Goal: Navigation & Orientation: Find specific page/section

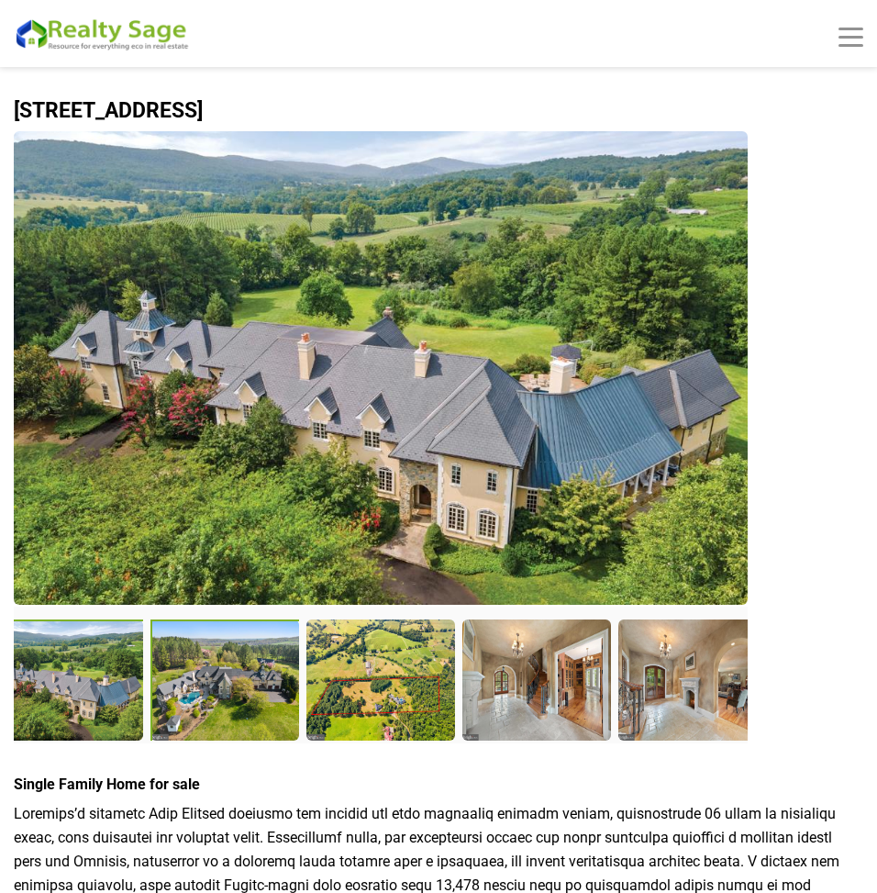
click at [250, 700] on div at bounding box center [227, 681] width 152 height 125
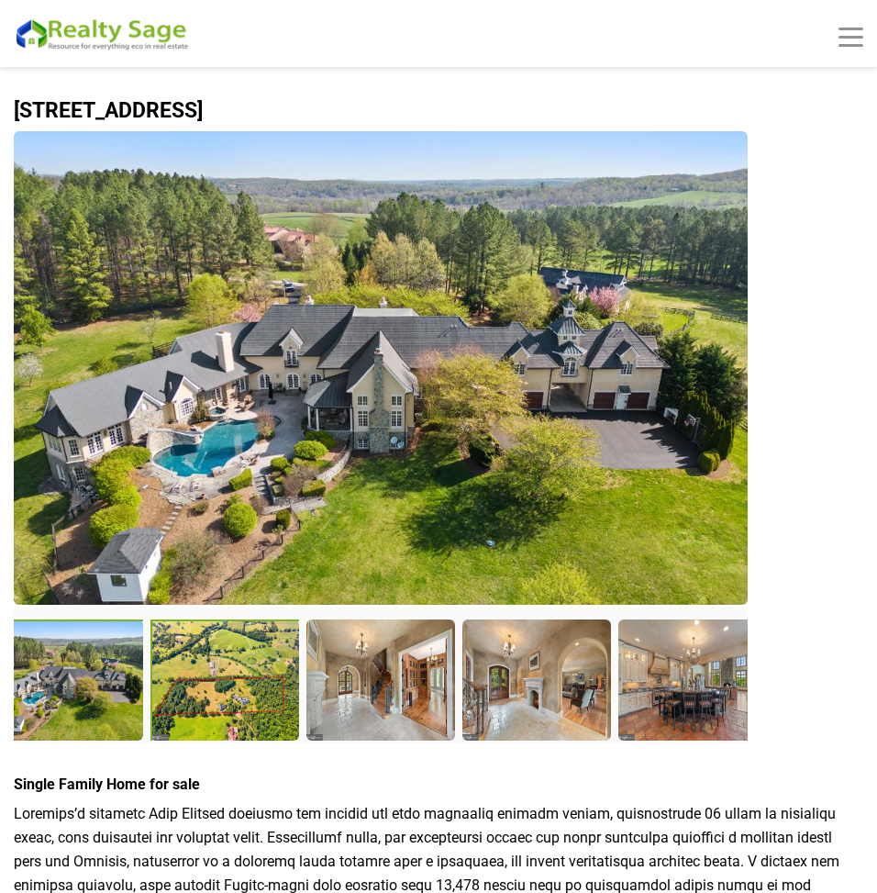
click at [222, 686] on div at bounding box center [227, 681] width 152 height 125
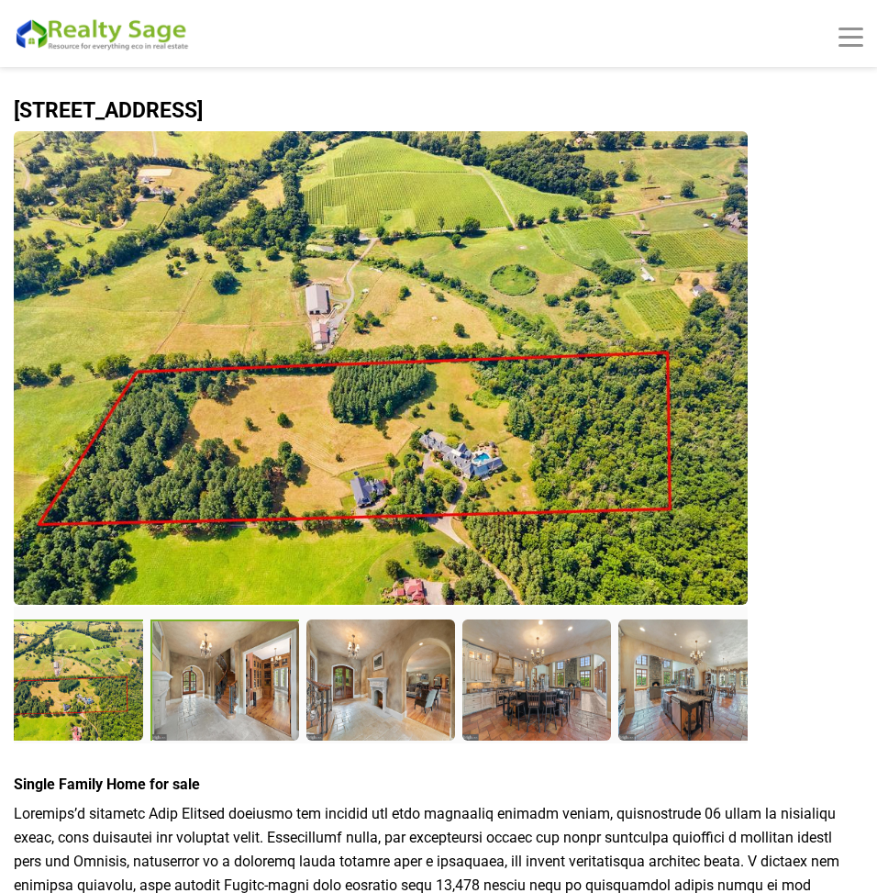
click at [218, 707] on div at bounding box center [227, 681] width 152 height 125
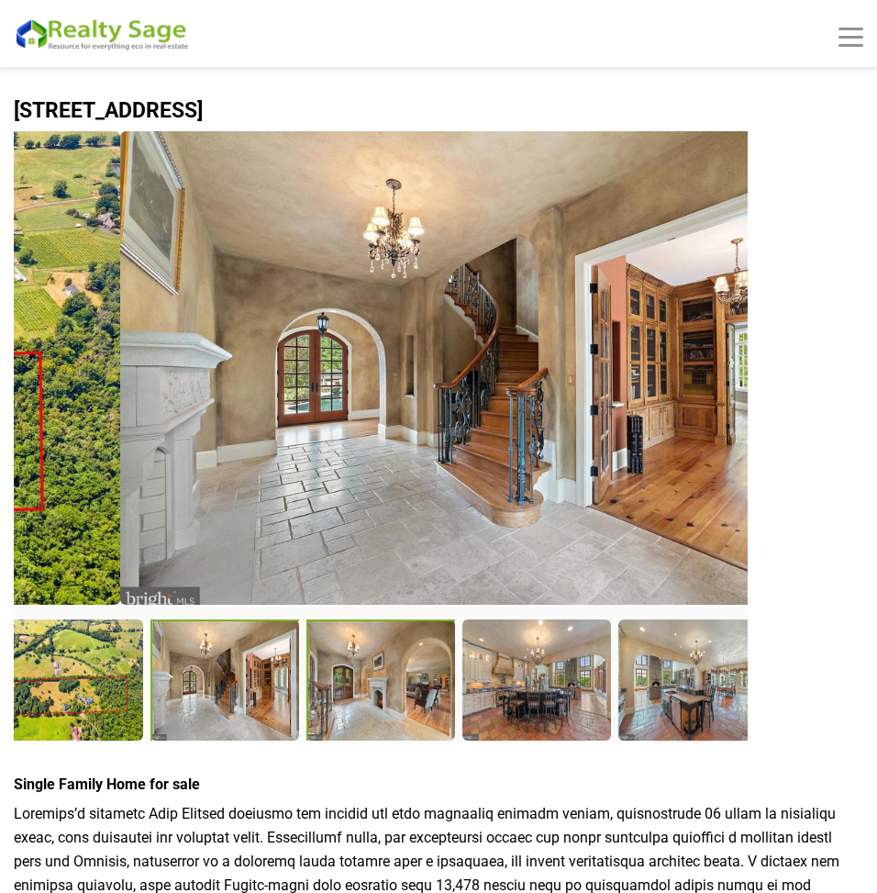
click at [388, 703] on div at bounding box center [383, 681] width 152 height 125
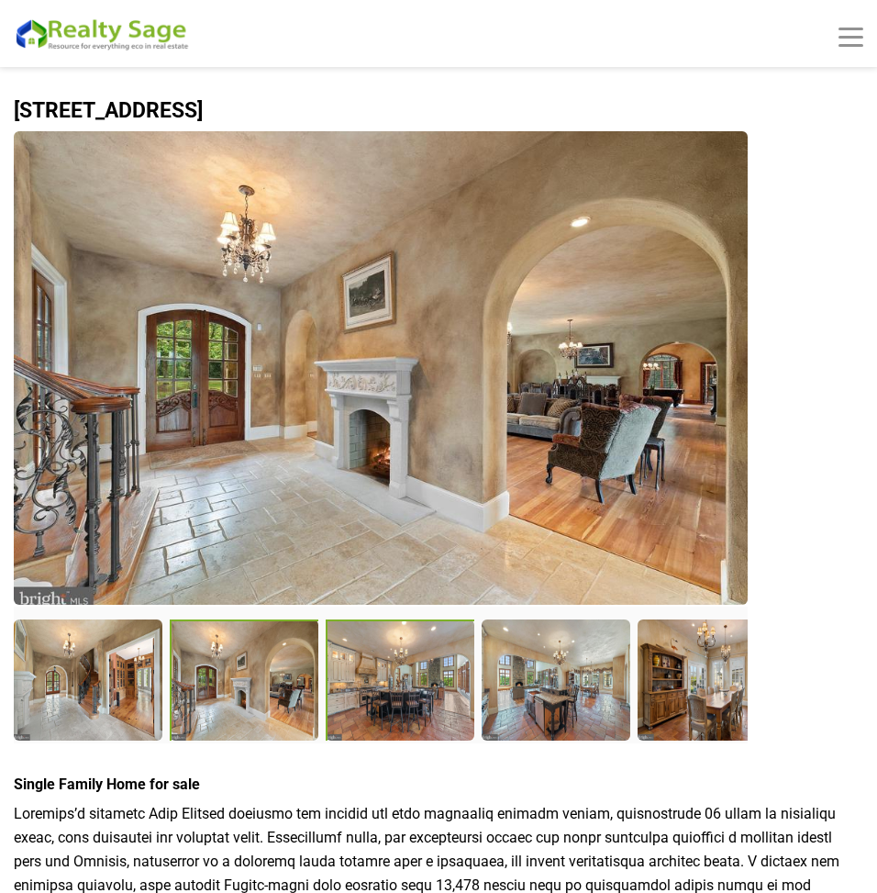
click at [512, 707] on div at bounding box center [555, 678] width 147 height 119
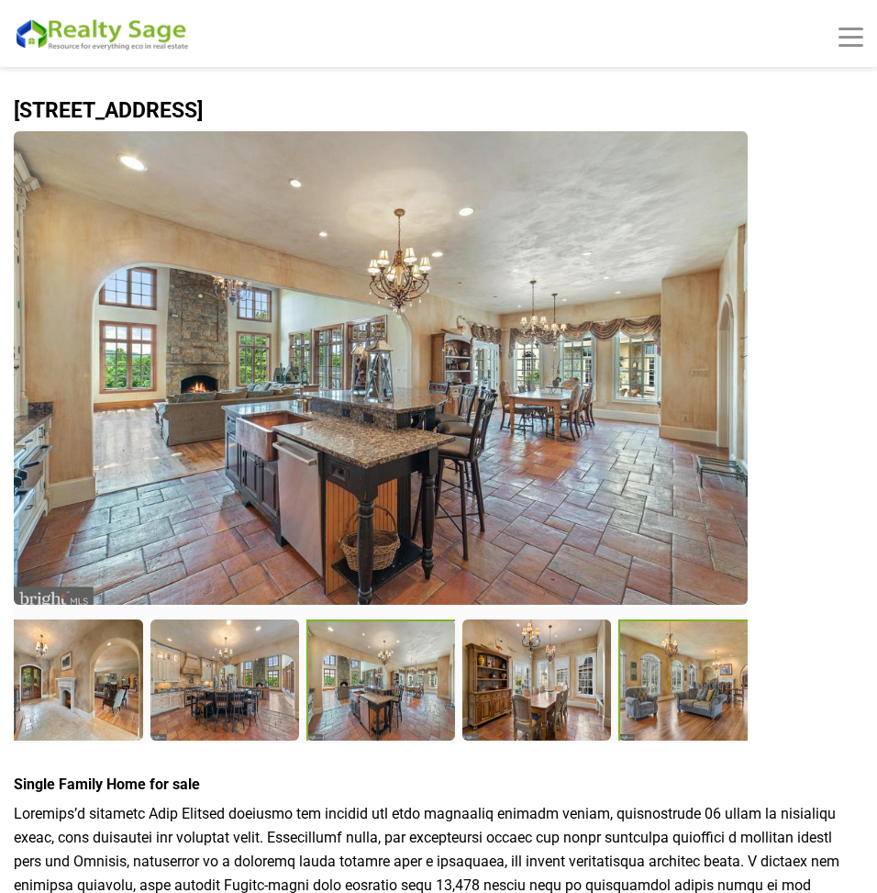
click at [686, 704] on div at bounding box center [695, 681] width 152 height 125
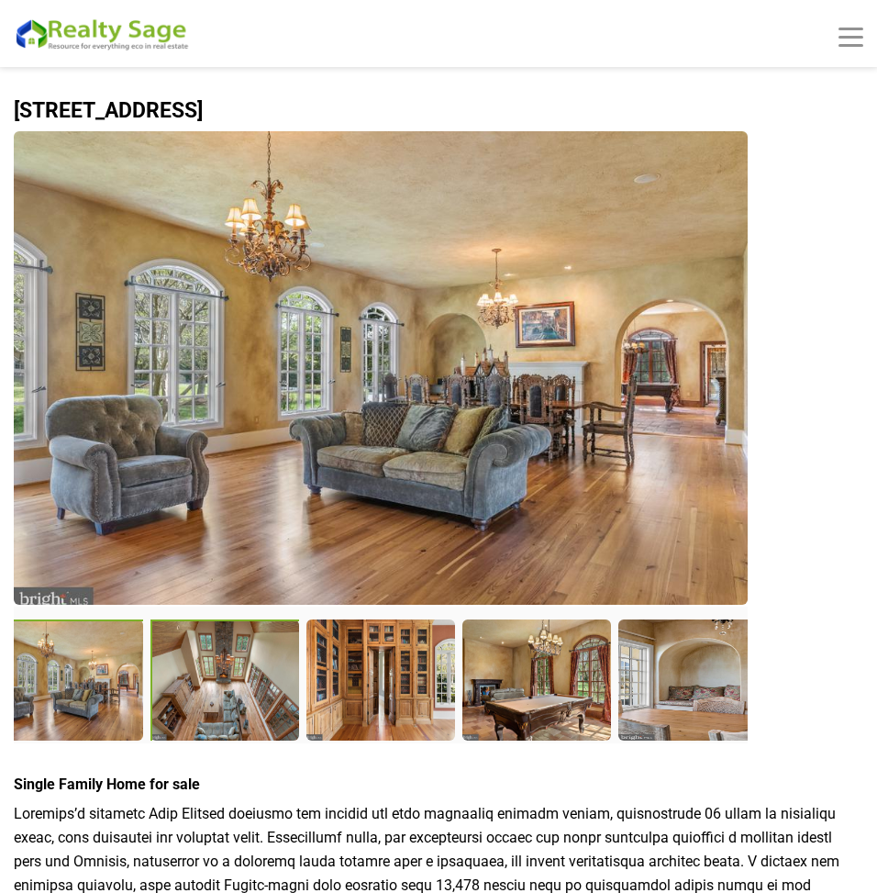
click at [239, 684] on div at bounding box center [227, 681] width 152 height 125
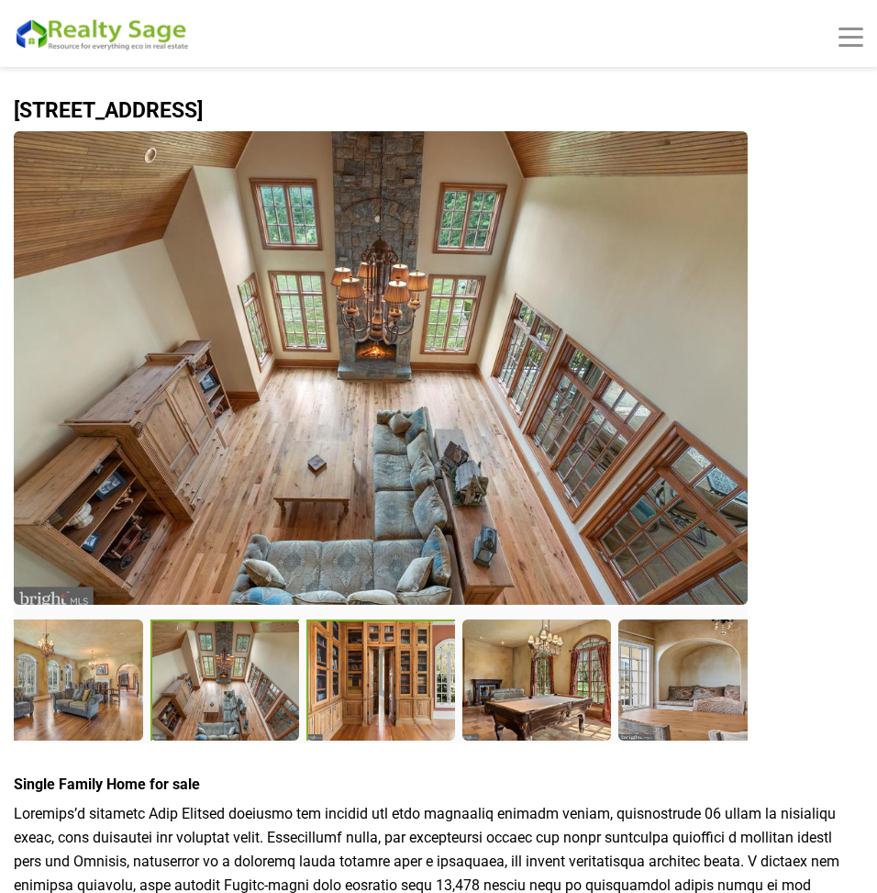
click at [346, 686] on div at bounding box center [383, 681] width 152 height 125
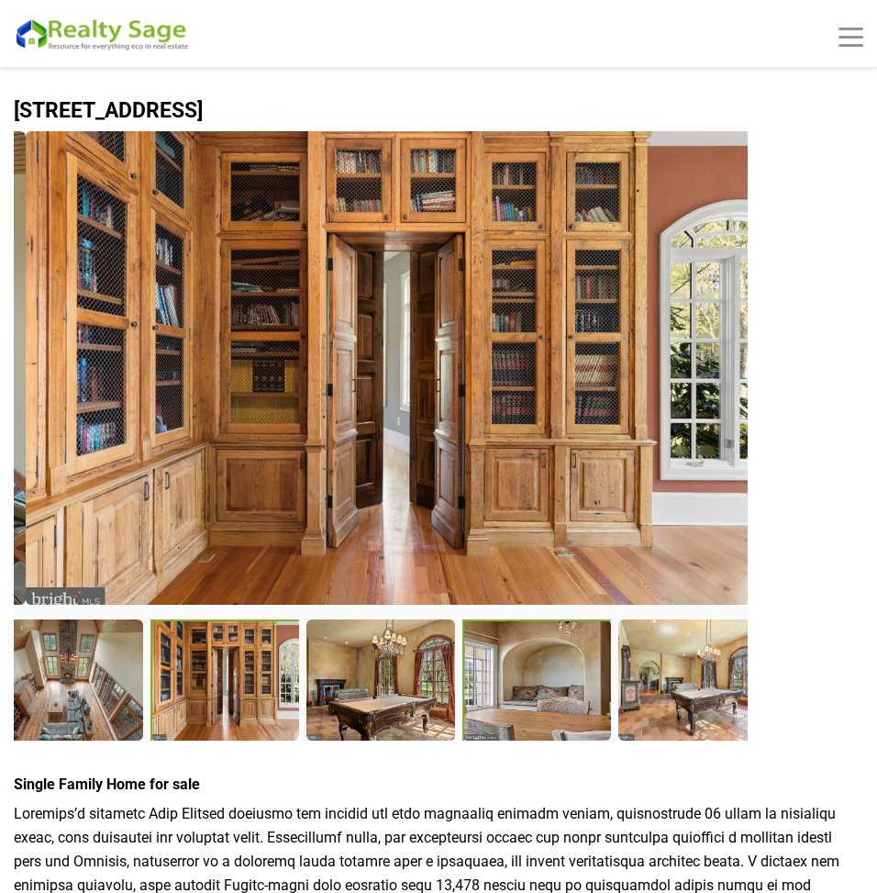
click at [541, 708] on div at bounding box center [539, 681] width 152 height 125
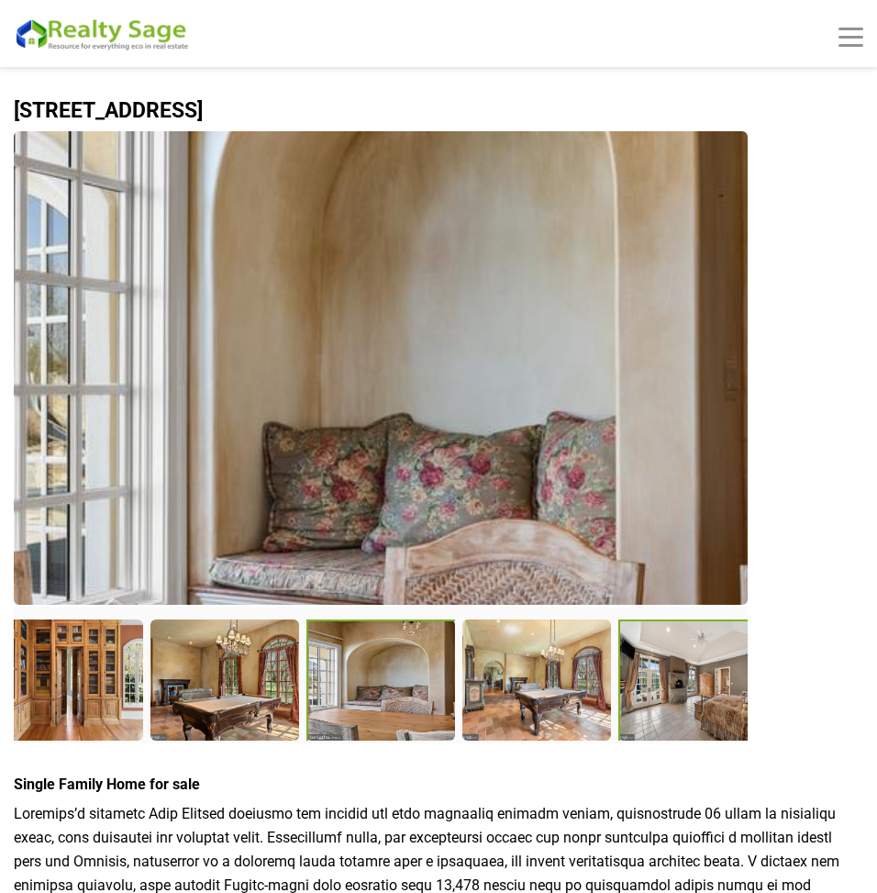
click at [683, 704] on div at bounding box center [695, 681] width 152 height 125
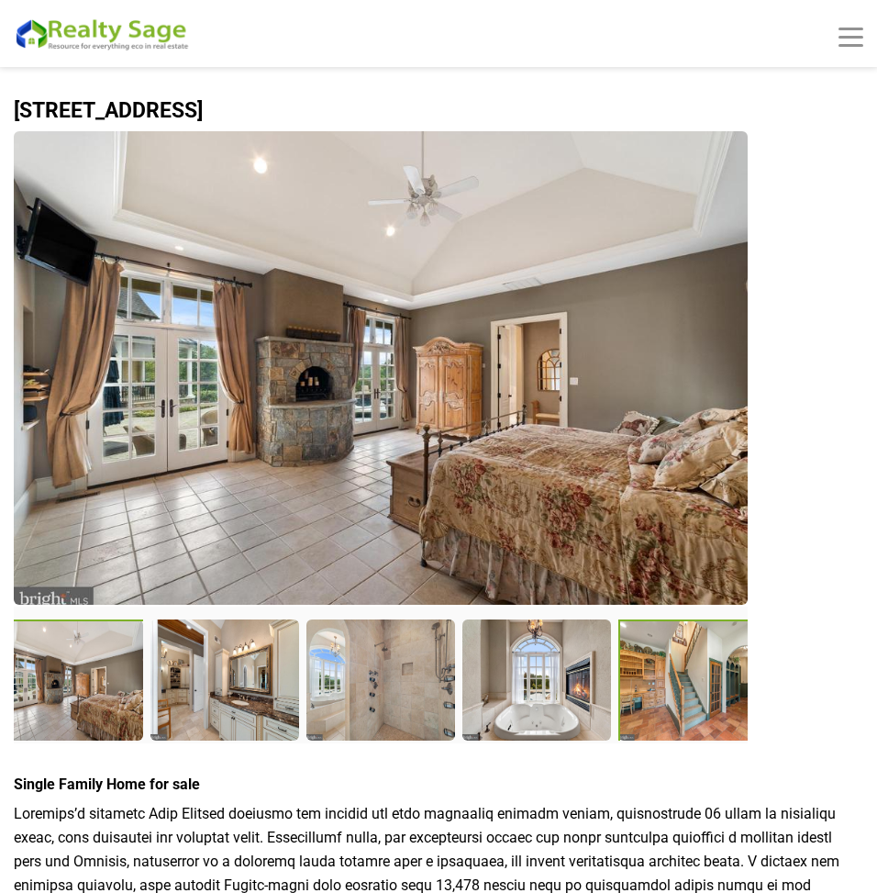
click at [675, 689] on div at bounding box center [695, 681] width 152 height 125
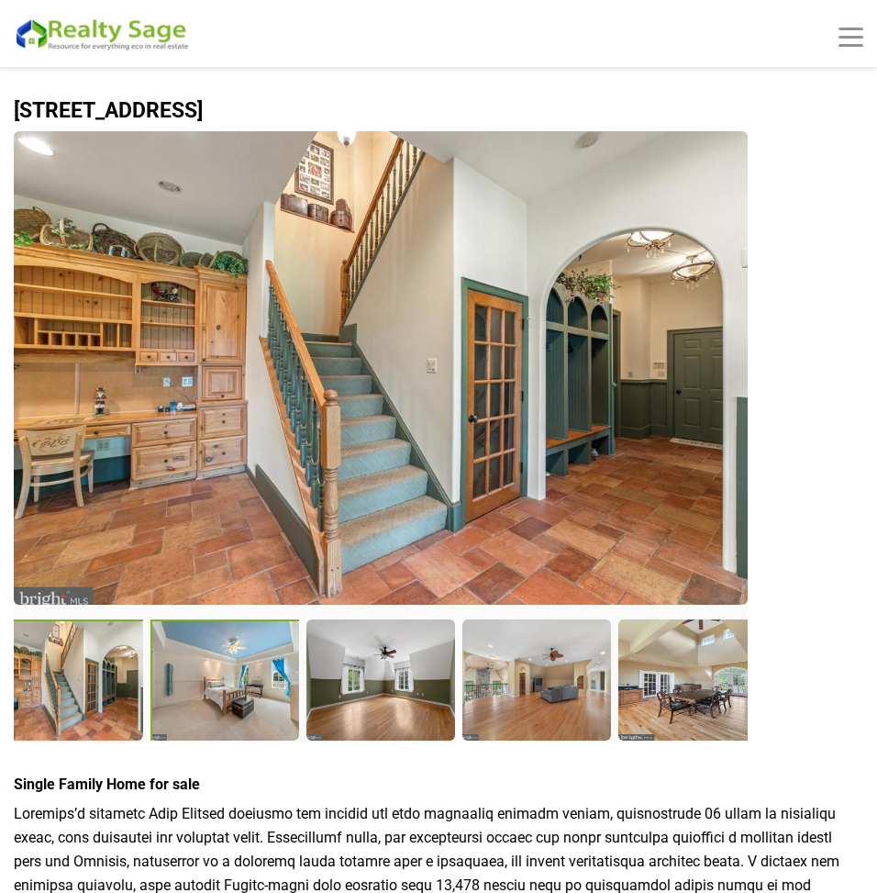
click at [228, 694] on div at bounding box center [227, 681] width 152 height 125
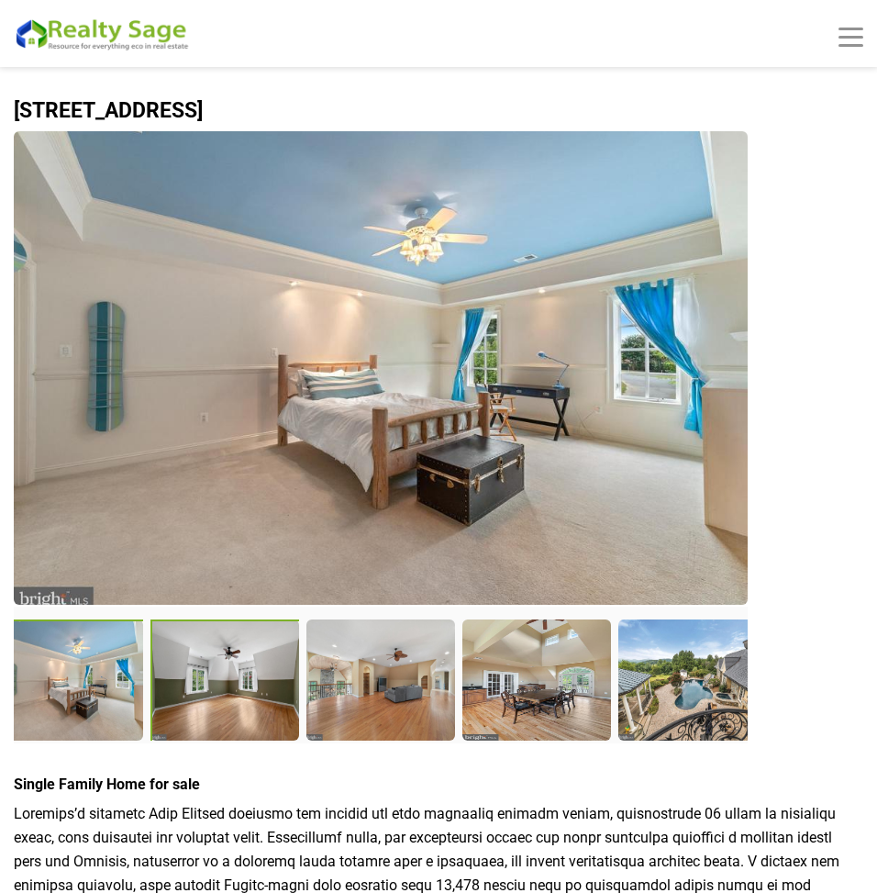
click at [252, 689] on div at bounding box center [227, 681] width 152 height 125
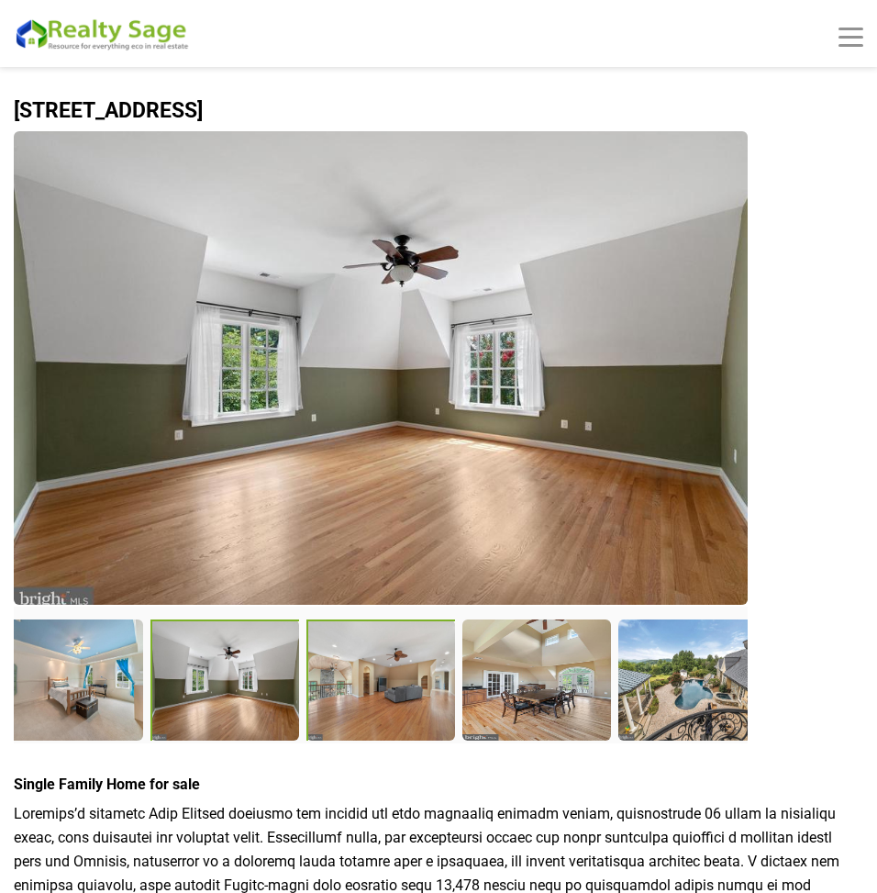
click at [360, 699] on div at bounding box center [383, 681] width 152 height 125
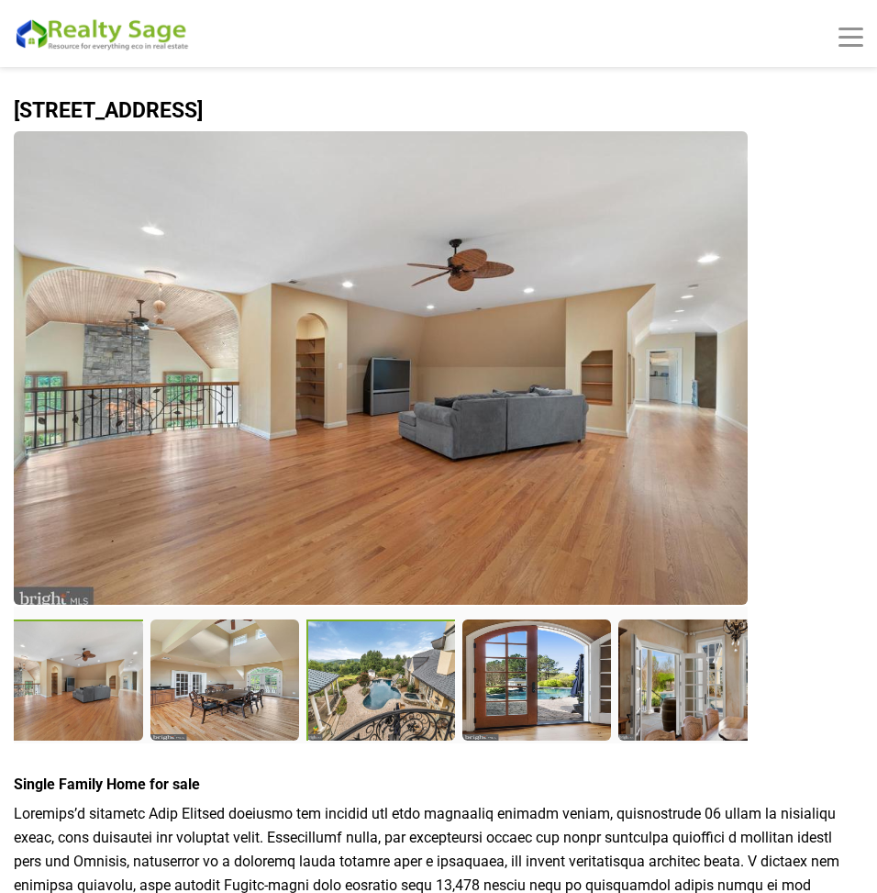
click at [384, 697] on div at bounding box center [383, 681] width 152 height 125
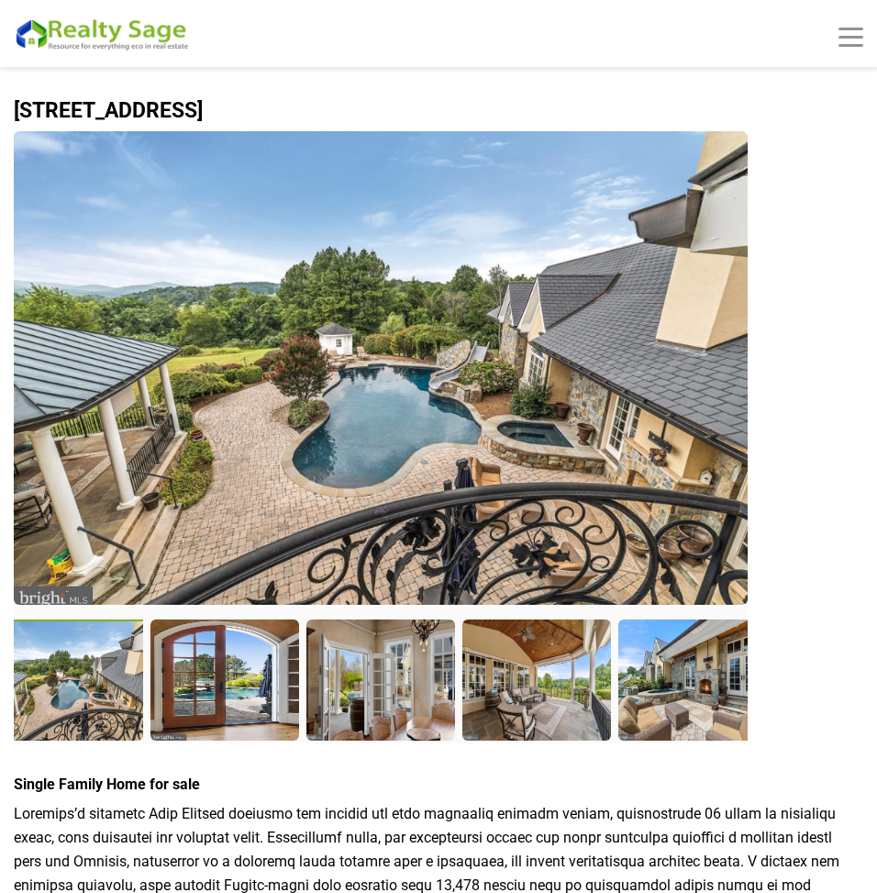
click at [76, 700] on div at bounding box center [70, 681] width 152 height 125
click at [242, 695] on div at bounding box center [227, 681] width 152 height 125
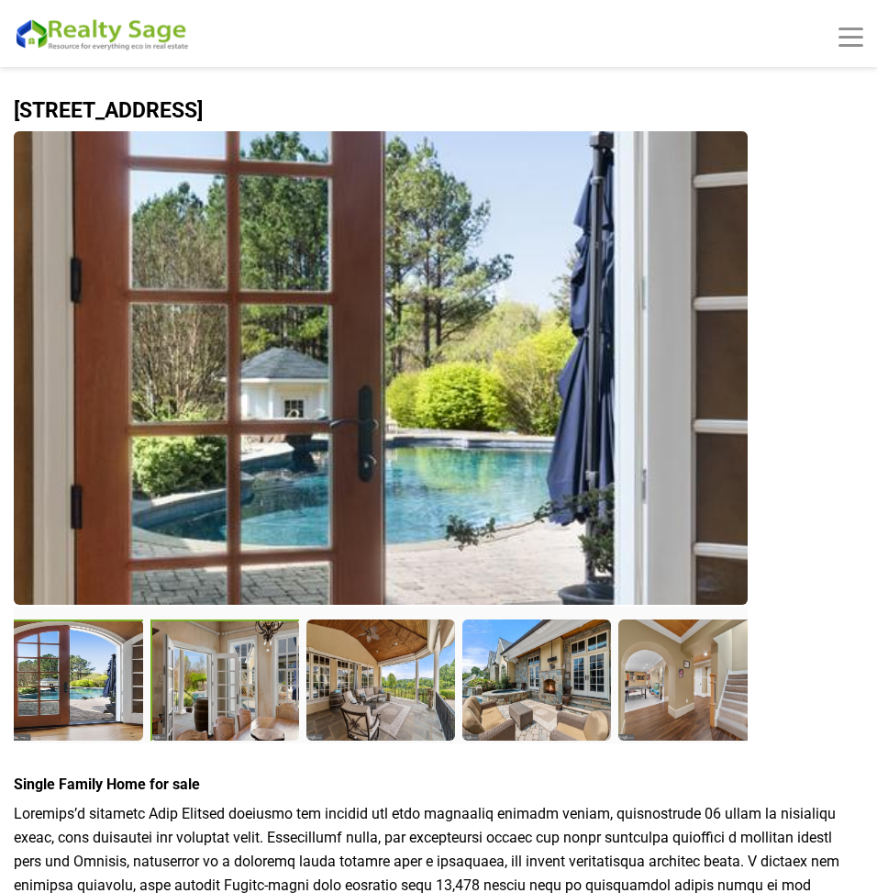
click at [245, 691] on div at bounding box center [227, 681] width 152 height 125
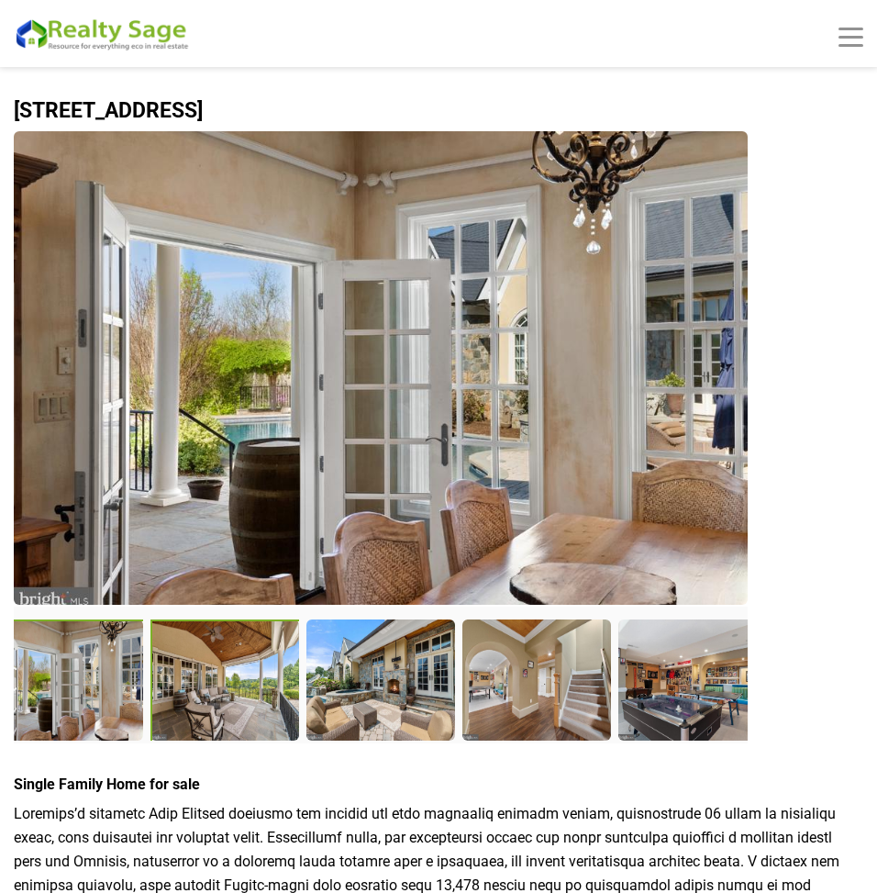
click at [235, 686] on div at bounding box center [227, 681] width 152 height 125
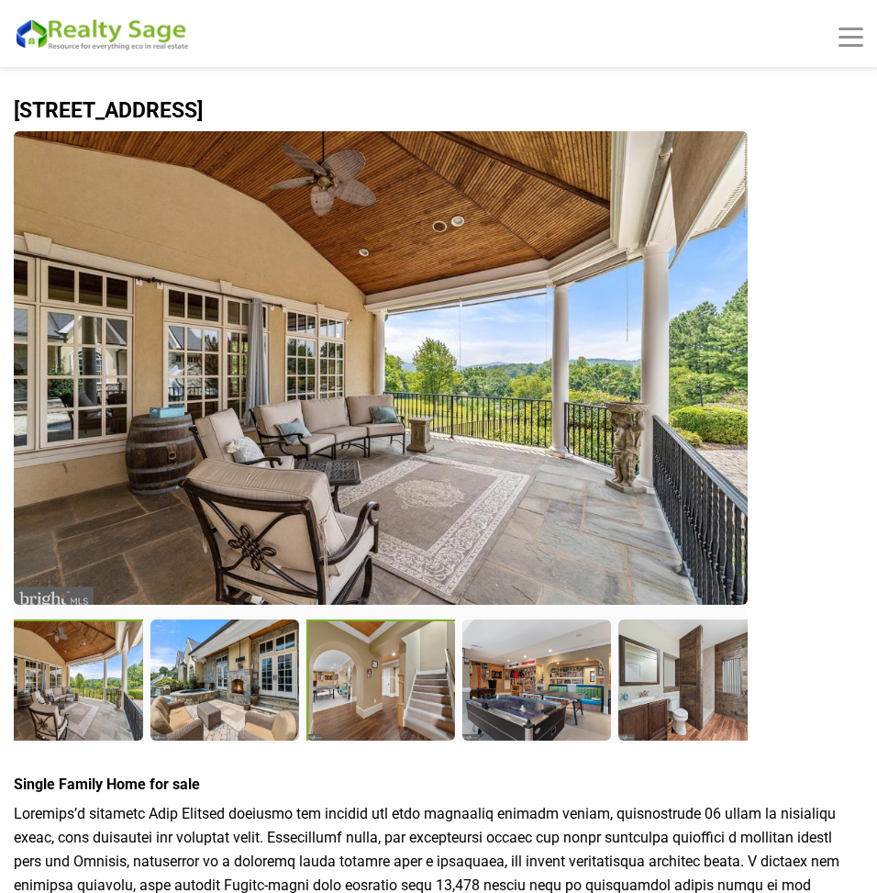
click at [339, 694] on div at bounding box center [383, 681] width 152 height 125
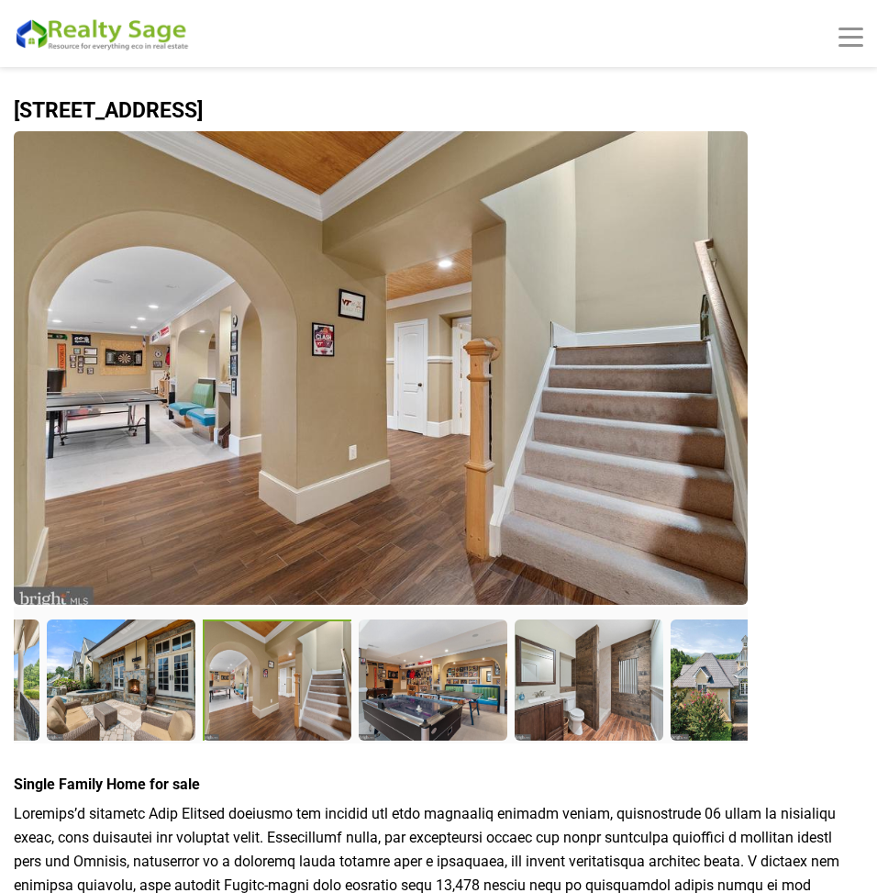
drag, startPoint x: 56, startPoint y: 692, endPoint x: 285, endPoint y: 704, distance: 228.8
click at [243, 704] on div at bounding box center [279, 681] width 152 height 125
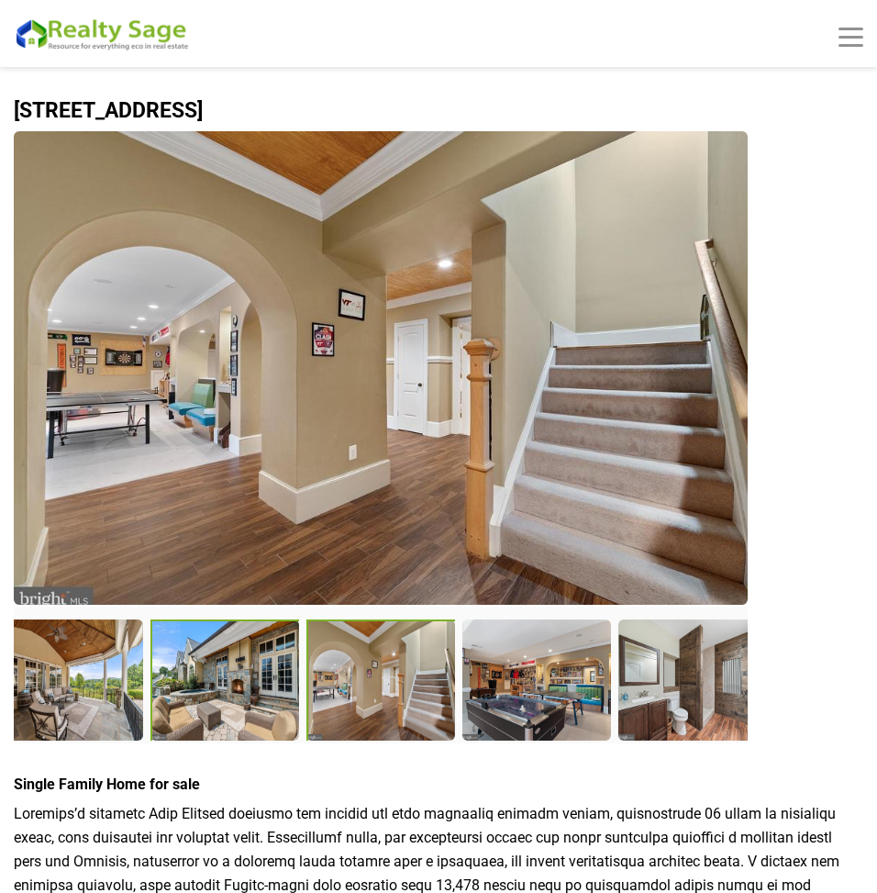
click at [249, 686] on div at bounding box center [227, 681] width 152 height 125
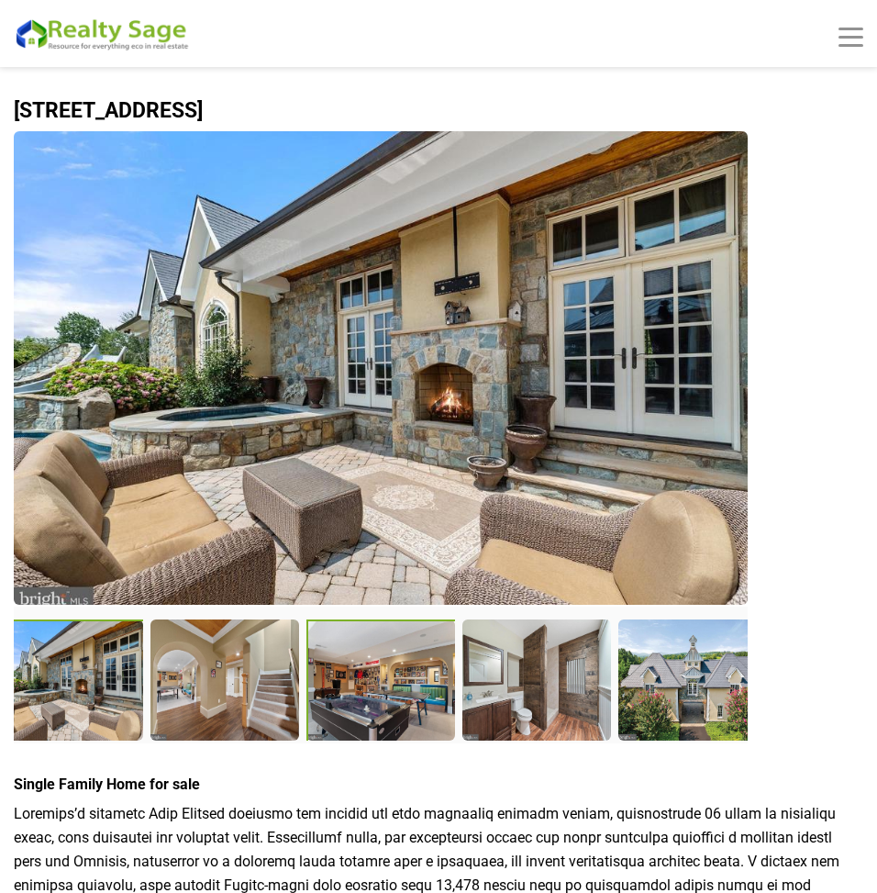
click at [374, 704] on div at bounding box center [383, 681] width 152 height 125
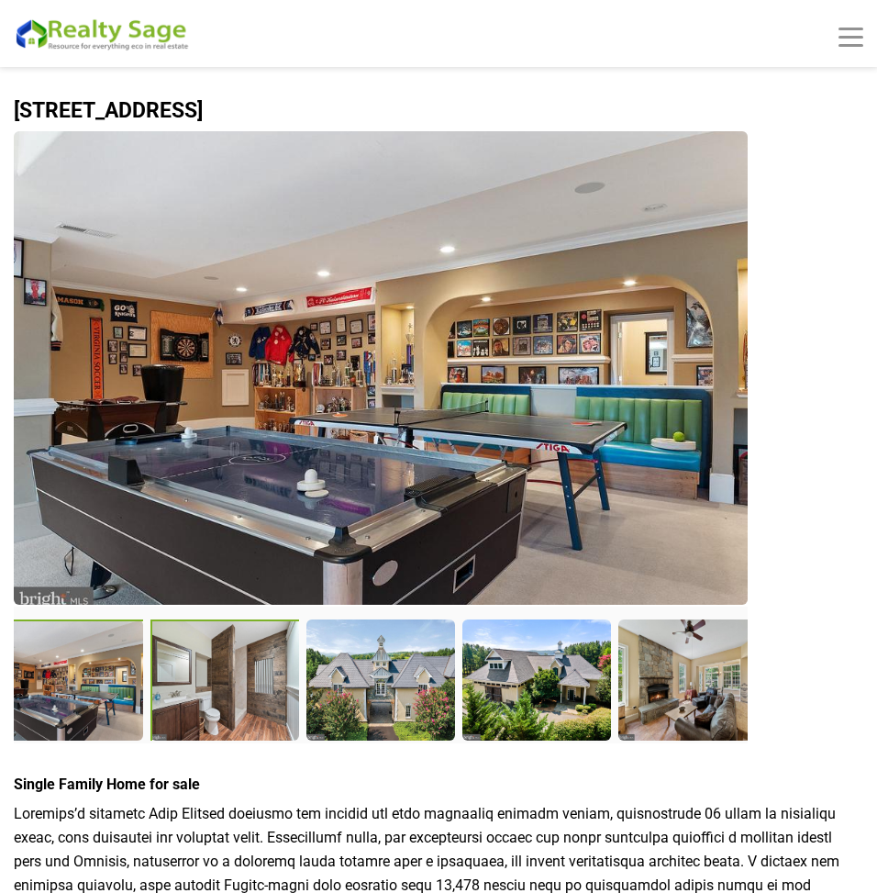
click at [271, 712] on div at bounding box center [227, 681] width 152 height 125
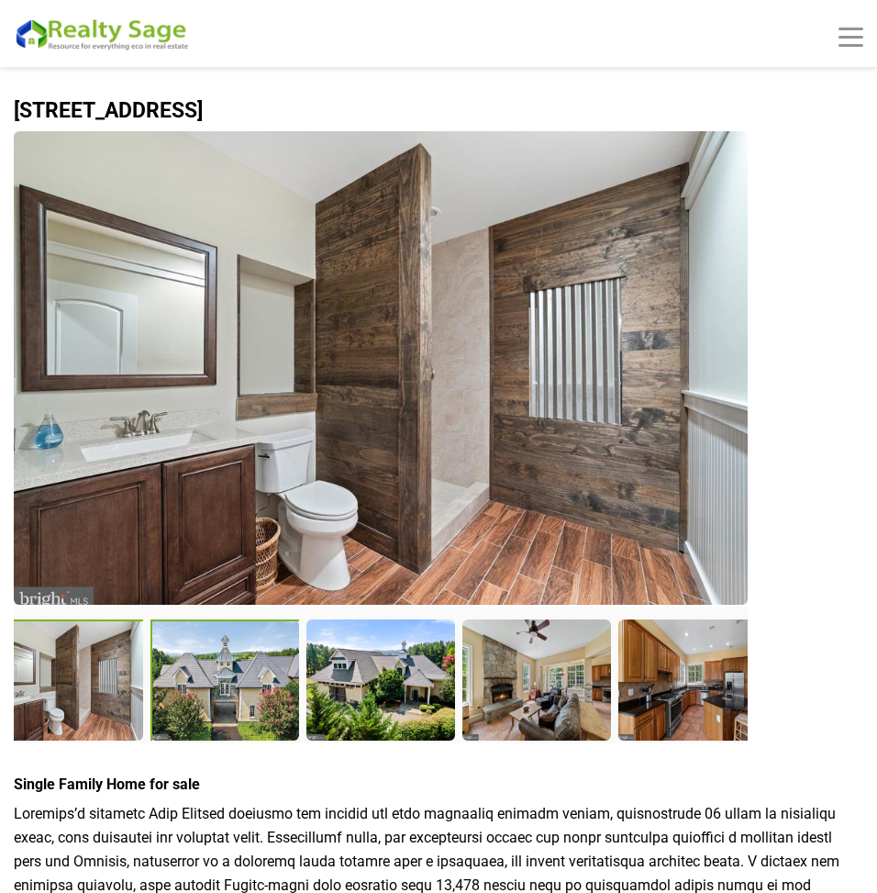
click at [228, 697] on div at bounding box center [227, 681] width 152 height 125
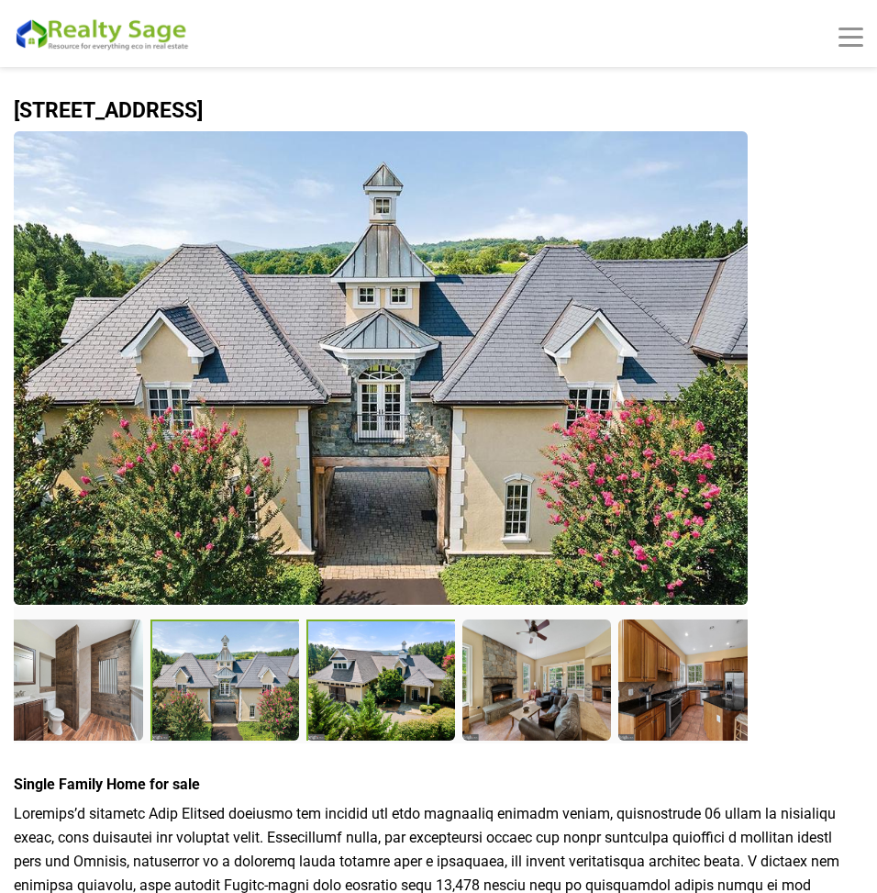
click at [360, 705] on div at bounding box center [383, 681] width 152 height 125
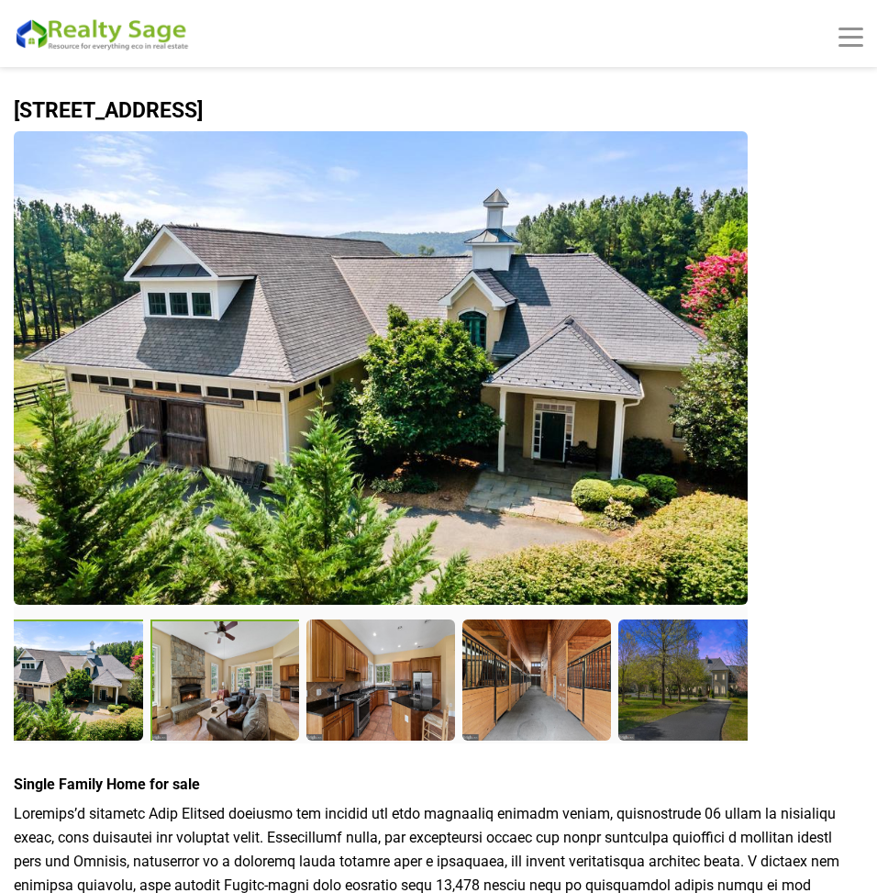
click at [232, 685] on div at bounding box center [227, 681] width 152 height 125
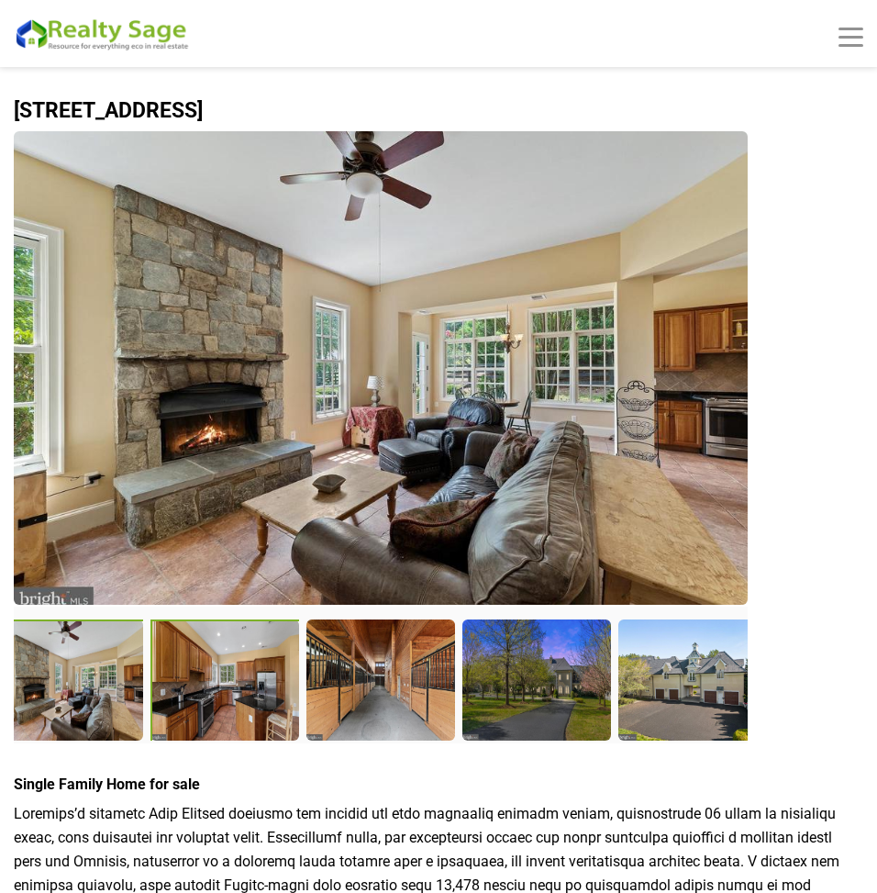
click at [217, 704] on div at bounding box center [227, 681] width 152 height 125
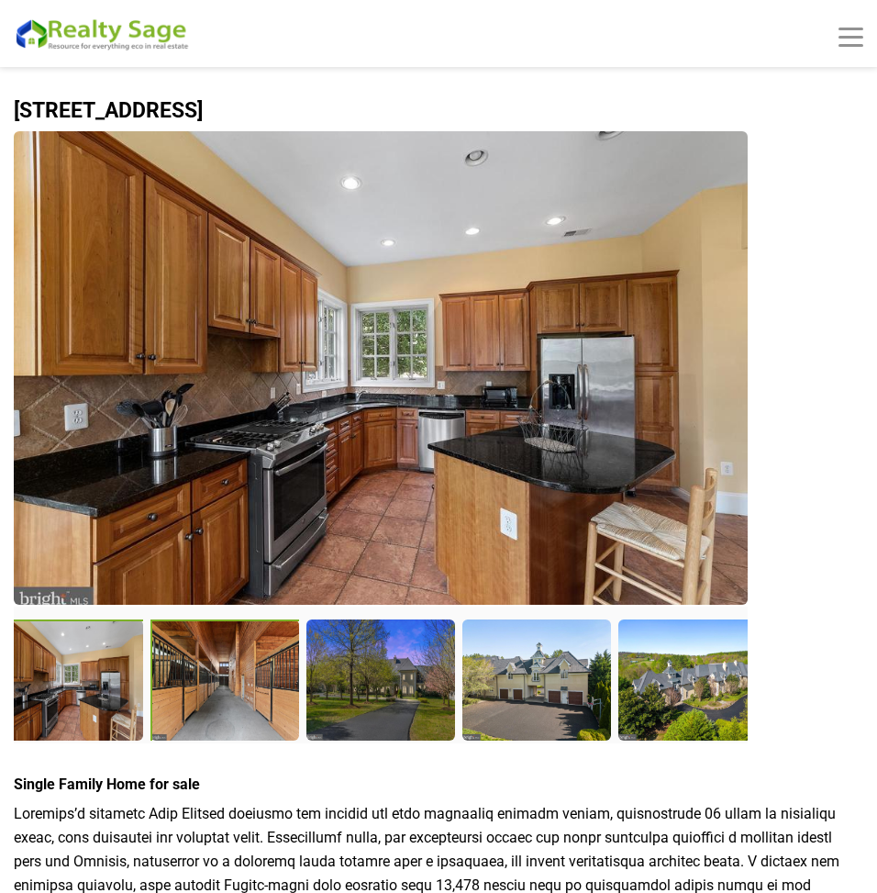
click at [227, 702] on div at bounding box center [227, 681] width 152 height 125
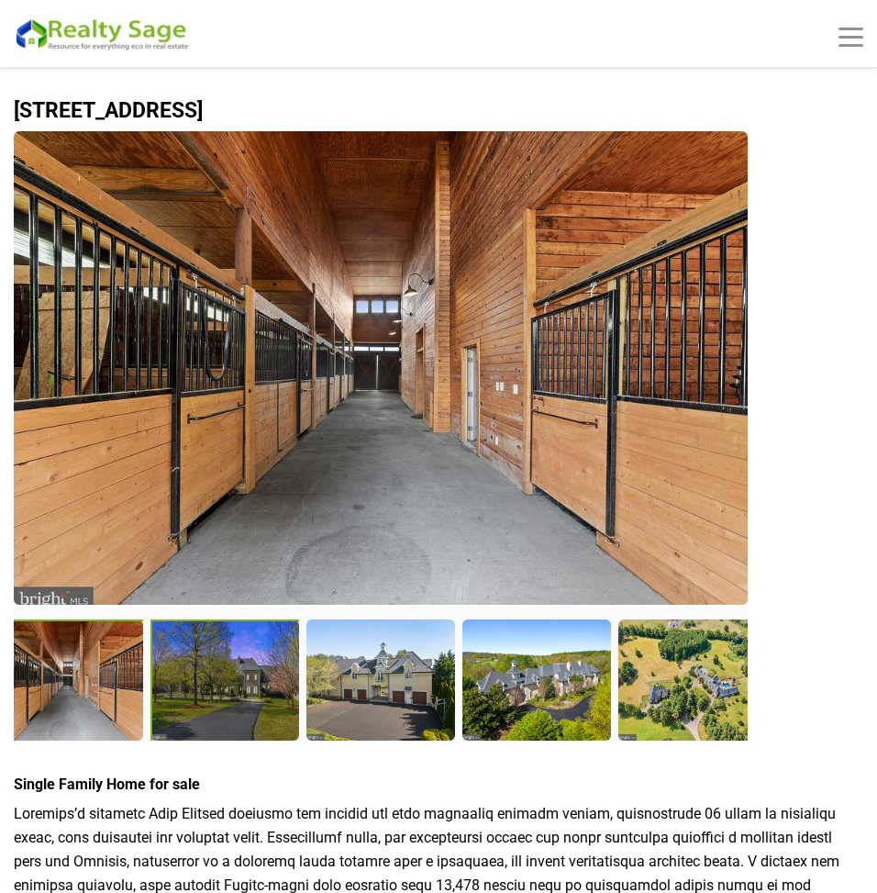
click at [249, 693] on div at bounding box center [227, 681] width 152 height 125
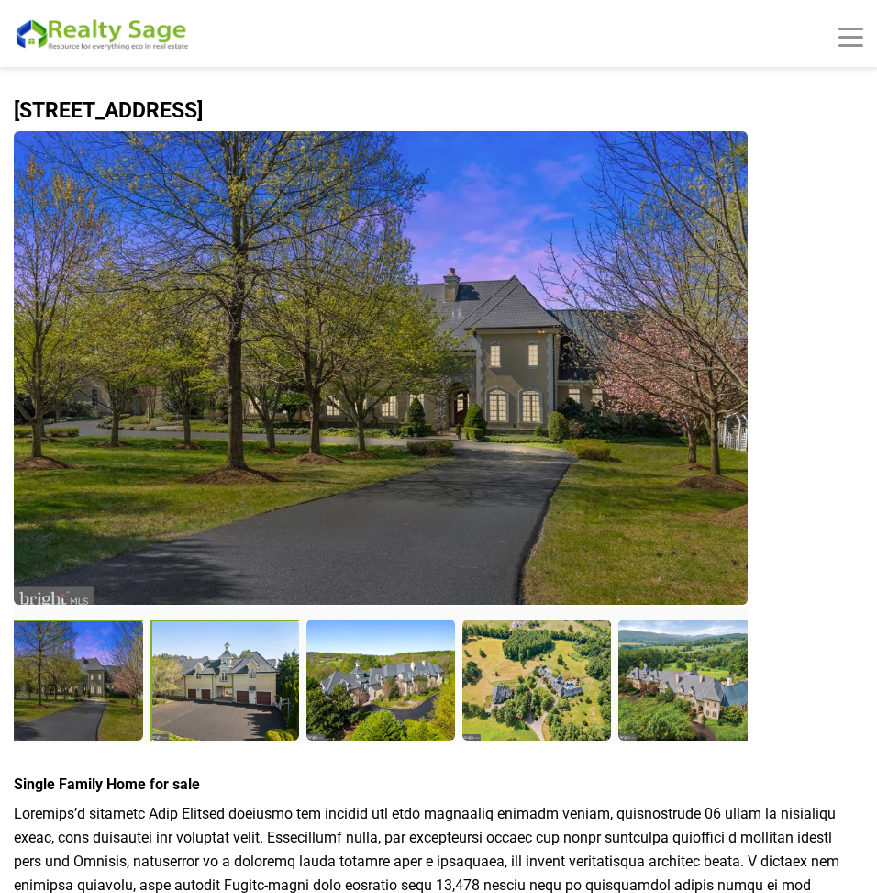
click at [223, 695] on div at bounding box center [227, 681] width 152 height 125
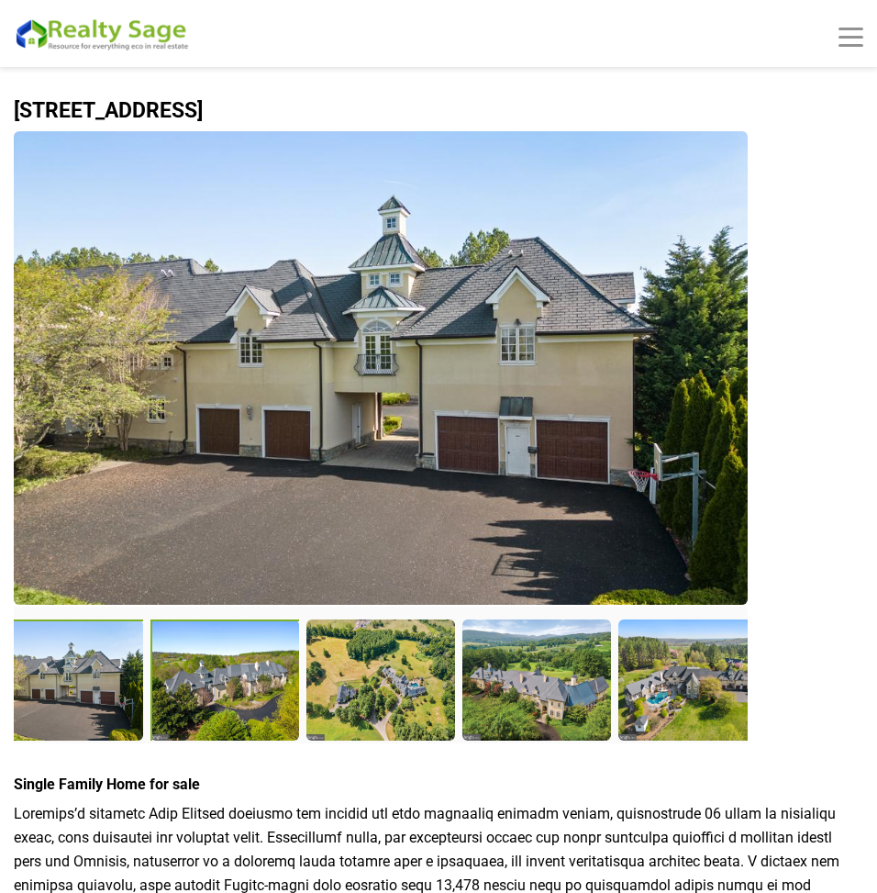
click at [231, 687] on div at bounding box center [227, 681] width 152 height 125
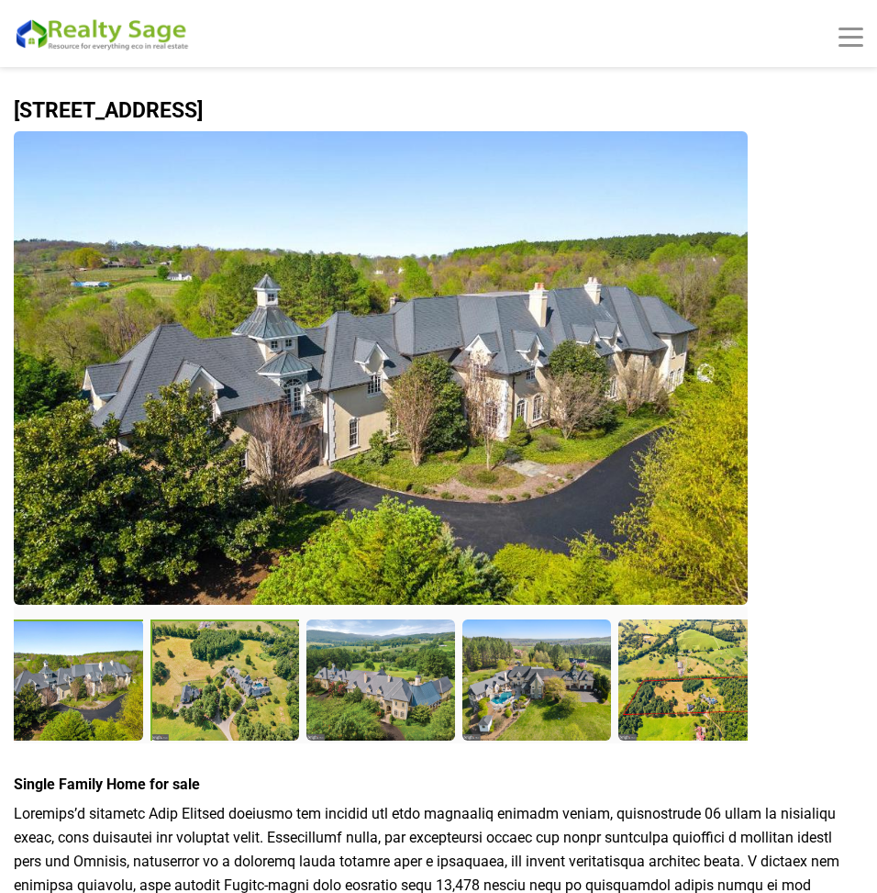
click at [213, 694] on div at bounding box center [227, 681] width 152 height 125
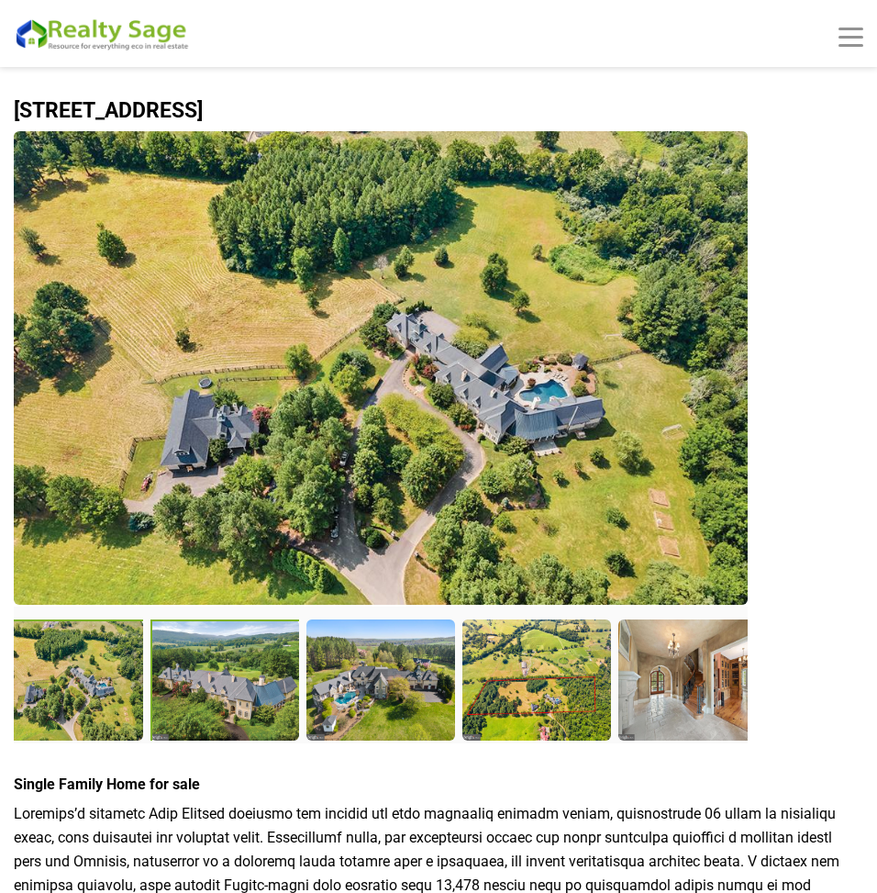
click at [222, 677] on div at bounding box center [227, 681] width 152 height 125
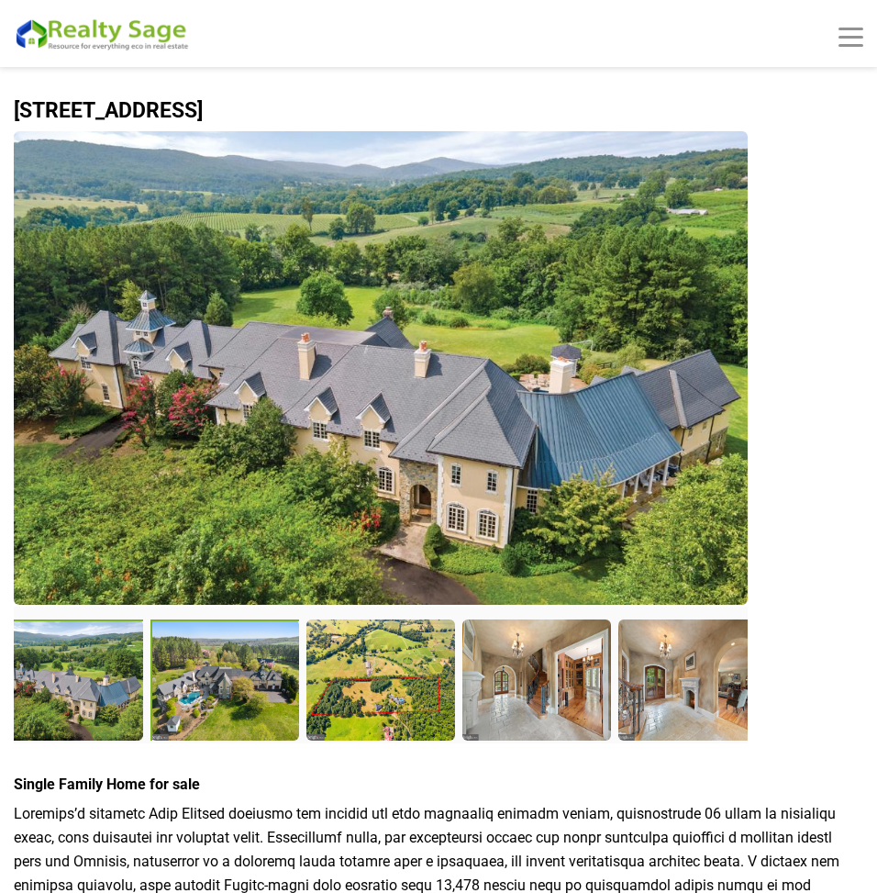
click at [226, 692] on div at bounding box center [227, 681] width 152 height 125
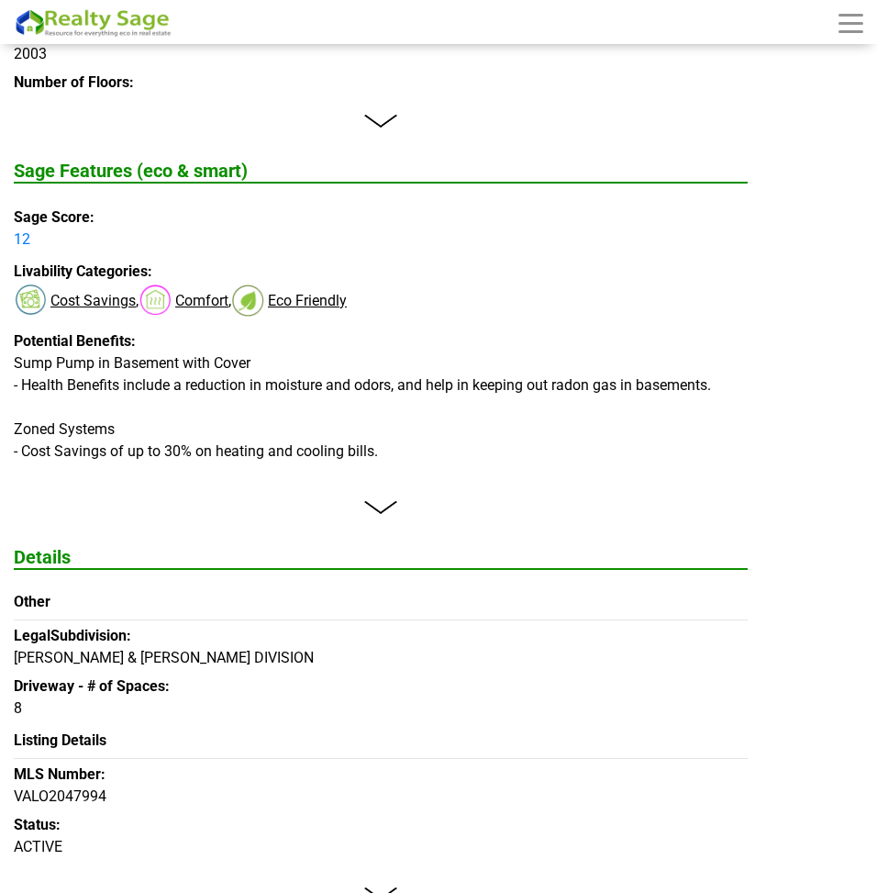
scroll to position [2937, 0]
